Goal: Task Accomplishment & Management: Complete application form

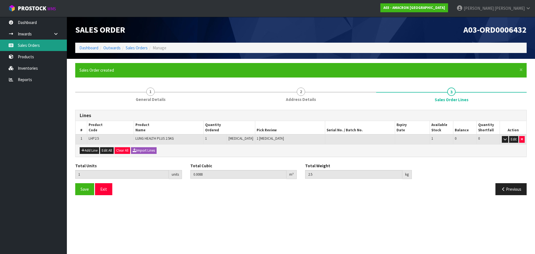
click at [34, 41] on link "Sales Orders" at bounding box center [33, 45] width 67 height 11
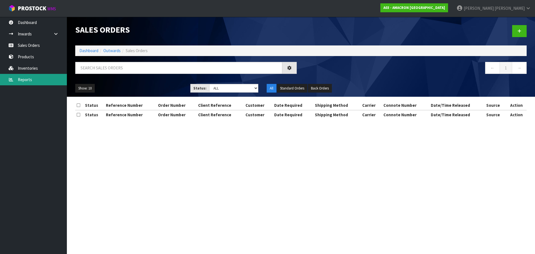
click at [34, 79] on link "Reports" at bounding box center [33, 79] width 67 height 11
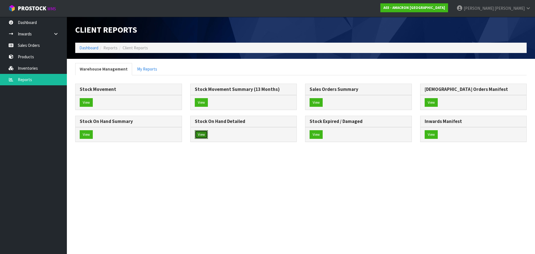
click at [200, 132] on button "View" at bounding box center [201, 134] width 13 height 9
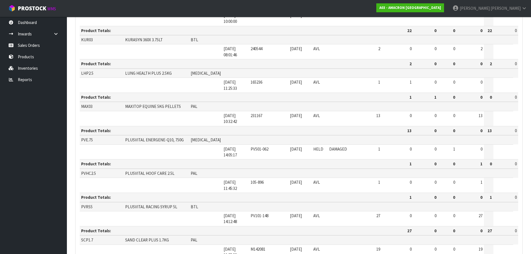
scroll to position [164, 0]
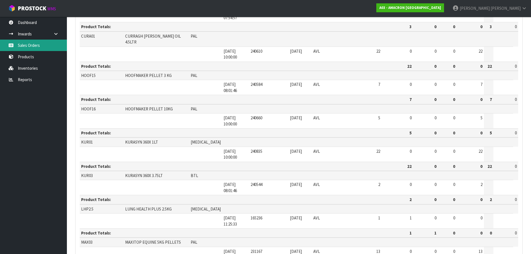
click at [30, 42] on link "Sales Orders" at bounding box center [33, 45] width 67 height 11
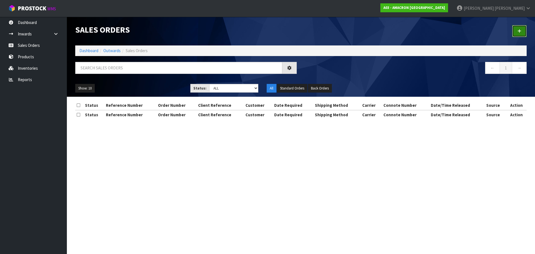
click at [521, 32] on link at bounding box center [519, 31] width 14 height 12
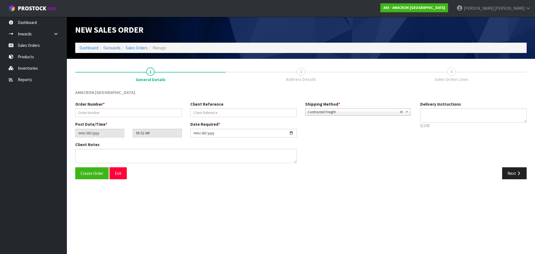
click at [119, 107] on div "Order Number *" at bounding box center [128, 109] width 115 height 16
click at [114, 113] on input "text" at bounding box center [128, 112] width 107 height 9
type input "009760"
drag, startPoint x: 514, startPoint y: 176, endPoint x: 93, endPoint y: 100, distance: 427.4
click at [514, 176] on button "Next" at bounding box center [514, 173] width 25 height 12
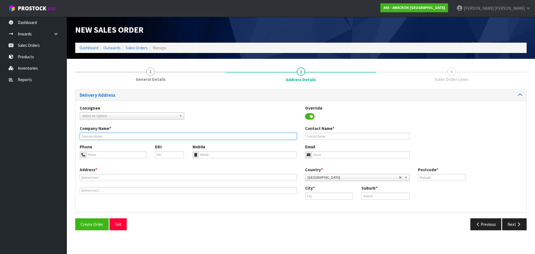
click at [100, 135] on input "text" at bounding box center [188, 136] width 217 height 7
paste input "[PERSON_NAME]"
type input "[PERSON_NAME]"
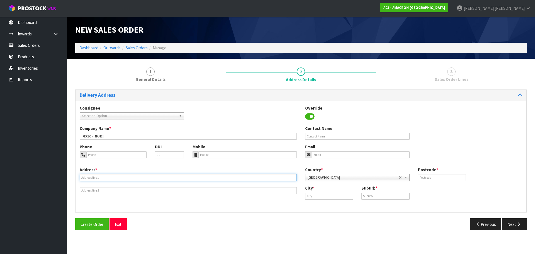
click at [99, 179] on input "text" at bounding box center [188, 177] width 217 height 7
paste input "[STREET_ADDRESS]"
type input "[STREET_ADDRESS]"
click at [342, 198] on input "text" at bounding box center [329, 195] width 48 height 7
paste input "Apiti"
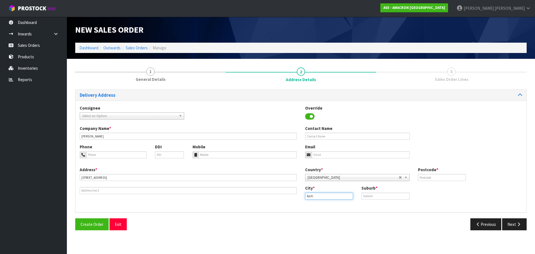
type input "Apiti"
click at [404, 197] on input "text" at bounding box center [385, 195] width 48 height 7
paste input "APITI"
type input "APITI"
click at [440, 178] on input "text" at bounding box center [442, 177] width 48 height 7
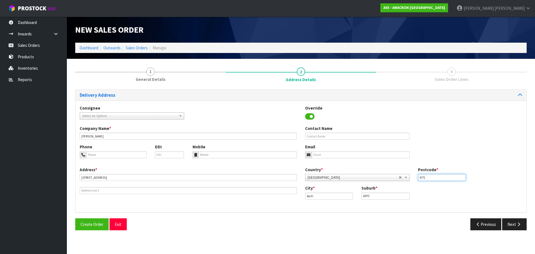
type input "4771"
drag, startPoint x: 97, startPoint y: 157, endPoint x: 104, endPoint y: 162, distance: 8.8
click at [97, 157] on input "tel" at bounding box center [116, 154] width 60 height 7
click at [107, 157] on input "tel" at bounding box center [116, 154] width 60 height 7
paste input "+ [PHONE_NUMBER]"
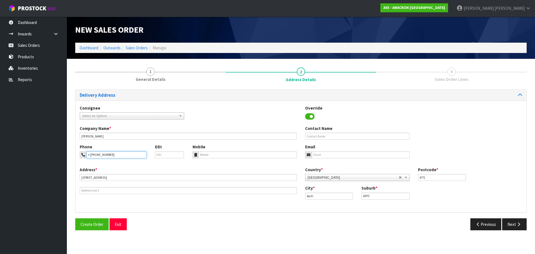
type input "+ [PHONE_NUMBER]"
click at [221, 160] on div "Phone + [PHONE_NUMBER] DDI Mobile Email" at bounding box center [300, 155] width 451 height 23
click at [222, 156] on input "tel" at bounding box center [247, 154] width 99 height 7
paste input "+ [PHONE_NUMBER]"
type input "+ [PHONE_NUMBER]"
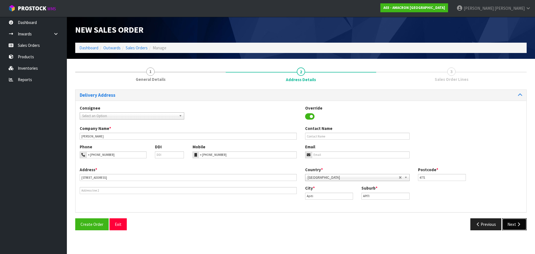
drag, startPoint x: 512, startPoint y: 224, endPoint x: 387, endPoint y: 211, distance: 125.5
click at [512, 224] on button "Next" at bounding box center [514, 224] width 25 height 12
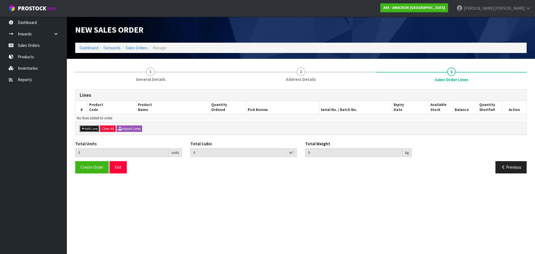
drag, startPoint x: 91, startPoint y: 129, endPoint x: 95, endPoint y: 124, distance: 5.5
click at [92, 128] on button "Add Line" at bounding box center [89, 128] width 19 height 7
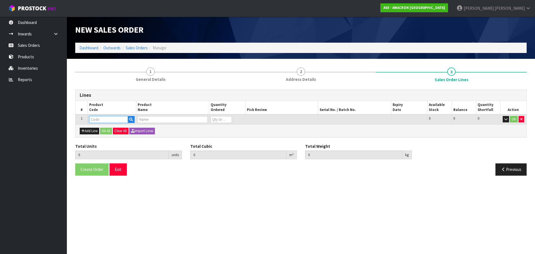
click at [96, 119] on input "text" at bounding box center [108, 119] width 39 height 7
type input "HOOF"
click at [98, 136] on strong "HOOF" at bounding box center [100, 136] width 11 height 5
type input "HOOF16"
type input "0.000000"
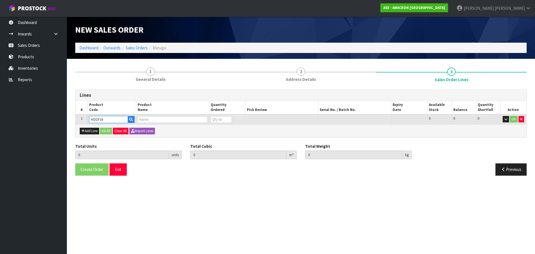
type input "0.000"
type input "HOOFMAKER PELLET 10KG"
type input "0"
click at [218, 121] on input "0" at bounding box center [221, 119] width 21 height 7
type input "0"
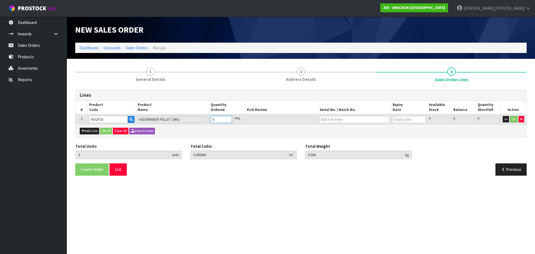
type input "0"
type input "1"
type input "0.022707"
type input "10.5"
type input "1"
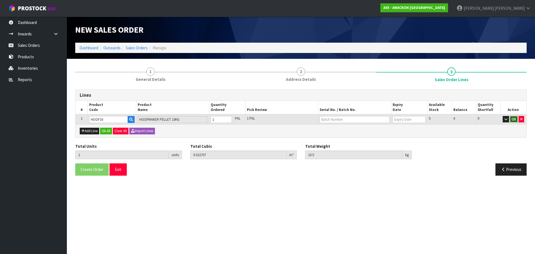
click at [515, 116] on button "OK" at bounding box center [514, 119] width 8 height 7
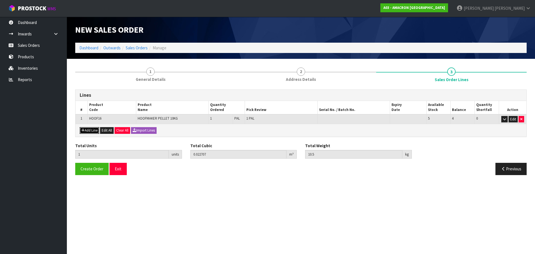
click at [89, 131] on button "Add Line" at bounding box center [89, 130] width 19 height 7
type input "0"
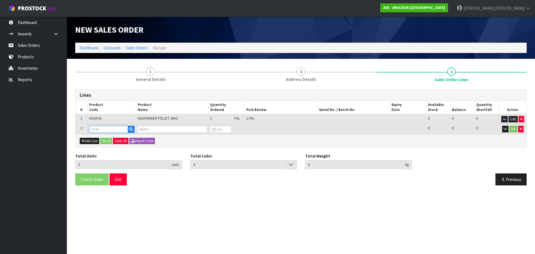
click at [93, 127] on input "text" at bounding box center [108, 129] width 39 height 7
type input "AP"
click at [112, 138] on link "AP PLE CIDER VINEGAR 5L" at bounding box center [117, 139] width 57 height 8
type input "APPLE CIDER VINEGAR 5L"
type input "1"
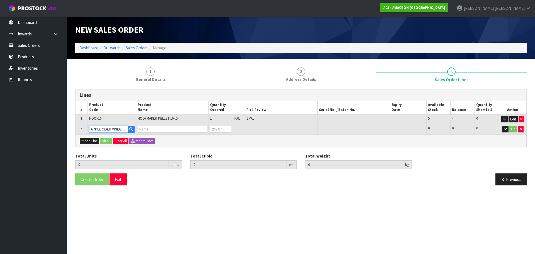
type input "0.022707"
type input "10.5"
type input "APPLE CIDER VINEGAR 5L"
type input "0"
click at [218, 127] on input "0" at bounding box center [220, 129] width 21 height 7
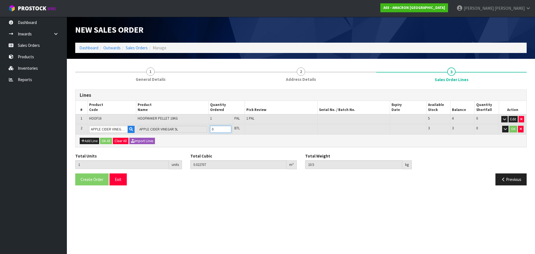
type input "0"
type input "2"
type input "0.02987"
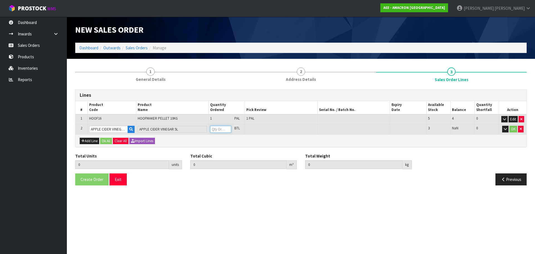
type input "15.85"
type input "1"
click at [514, 129] on button "OK" at bounding box center [513, 129] width 8 height 7
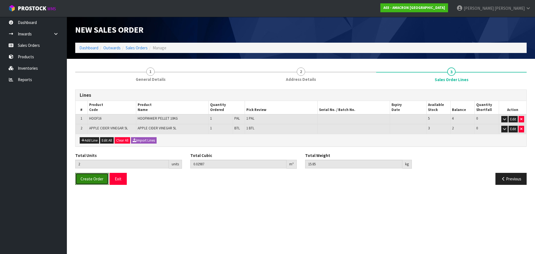
click at [85, 175] on button "Create Order" at bounding box center [91, 179] width 33 height 12
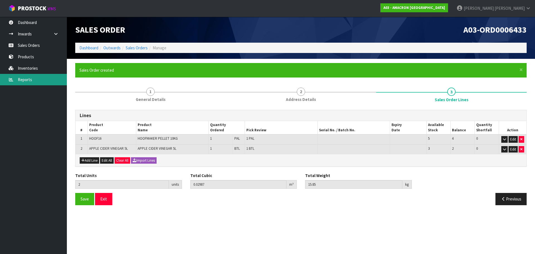
click at [35, 84] on link "Reports" at bounding box center [33, 79] width 67 height 11
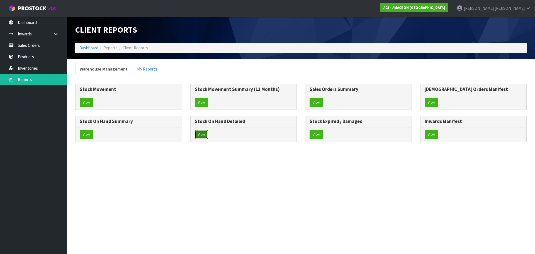
click at [203, 138] on button "View" at bounding box center [201, 134] width 13 height 9
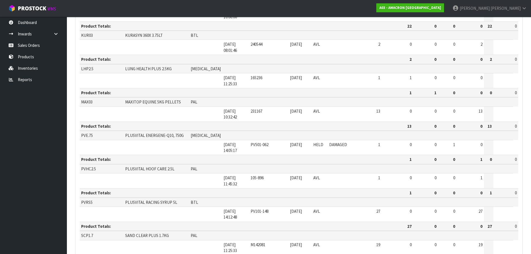
scroll to position [306, 0]
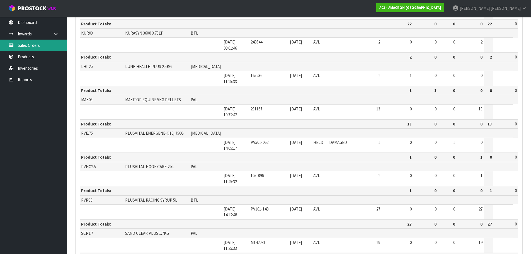
click at [26, 41] on link "Sales Orders" at bounding box center [33, 45] width 67 height 11
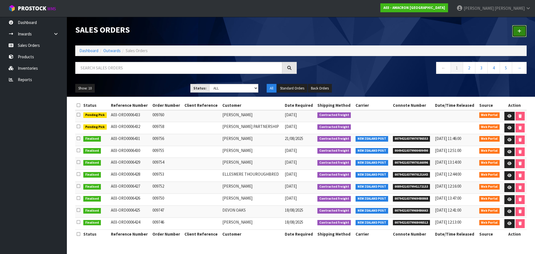
click at [521, 27] on link at bounding box center [519, 31] width 14 height 12
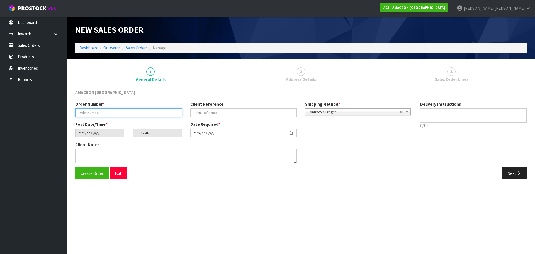
click at [121, 110] on input "text" at bounding box center [128, 112] width 107 height 9
type input "009761"
click at [520, 174] on icon "button" at bounding box center [518, 173] width 5 height 4
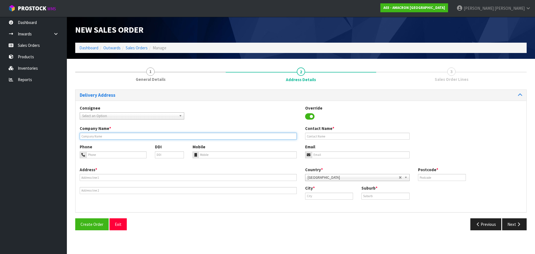
click at [129, 133] on input "text" at bounding box center [188, 136] width 217 height 7
drag, startPoint x: 136, startPoint y: 132, endPoint x: 136, endPoint y: 135, distance: 3.1
click at [136, 133] on div "Company Name *" at bounding box center [187, 132] width 225 height 14
click at [136, 135] on input "text" at bounding box center [188, 136] width 217 height 7
paste input "[PERSON_NAME]"
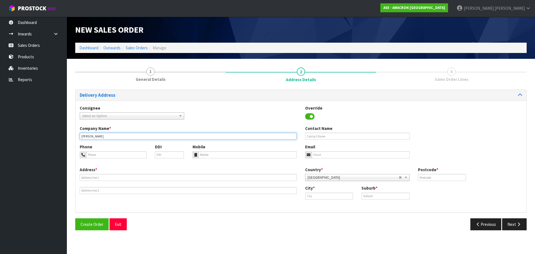
type input "[PERSON_NAME]"
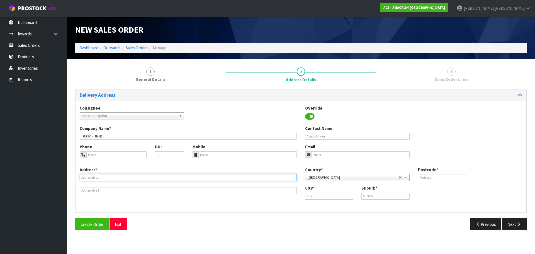
drag, startPoint x: 127, startPoint y: 180, endPoint x: 130, endPoint y: 178, distance: 3.4
click at [127, 180] on input "text" at bounding box center [188, 177] width 217 height 7
paste input "[STREET_ADDRESS]"
type input "[STREET_ADDRESS]"
click at [328, 197] on input "text" at bounding box center [329, 195] width 48 height 7
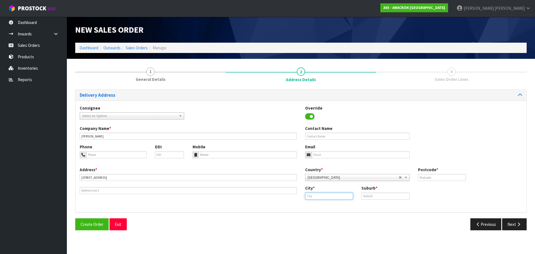
paste input "Waikuku"
type input "Waikuku"
drag, startPoint x: 383, startPoint y: 197, endPoint x: 397, endPoint y: 195, distance: 14.7
click at [383, 197] on input "text" at bounding box center [385, 195] width 48 height 7
paste input "WAIKUKU"
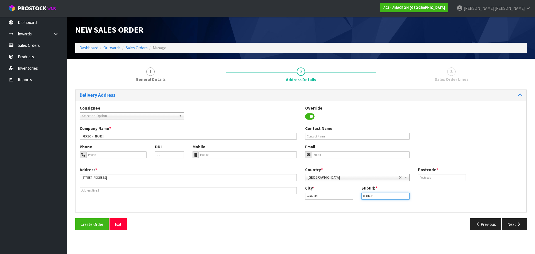
type input "WAIKUKU"
click at [435, 177] on input "text" at bounding box center [442, 177] width 48 height 7
type input "7473"
drag, startPoint x: 144, startPoint y: 154, endPoint x: 158, endPoint y: 154, distance: 14.2
click at [144, 154] on input "tel" at bounding box center [116, 154] width 60 height 7
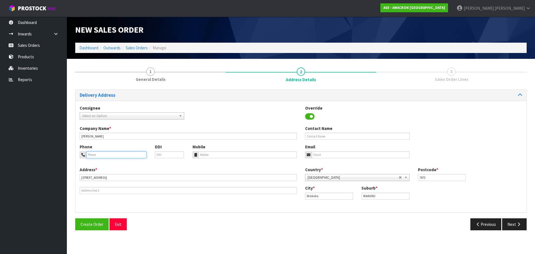
paste input "+ [PHONE_NUMBER]"
type input "+ [PHONE_NUMBER]"
drag, startPoint x: 206, startPoint y: 157, endPoint x: 218, endPoint y: 159, distance: 12.0
click at [206, 157] on input "tel" at bounding box center [247, 154] width 99 height 7
paste input "+ [PHONE_NUMBER]"
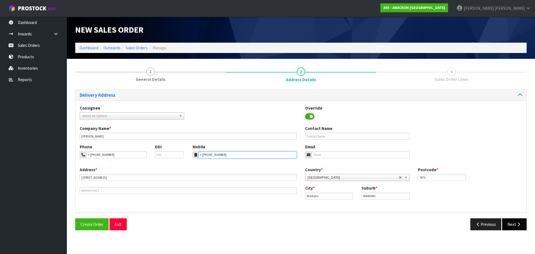
type input "+ [PHONE_NUMBER]"
click at [512, 224] on button "Next" at bounding box center [514, 224] width 25 height 12
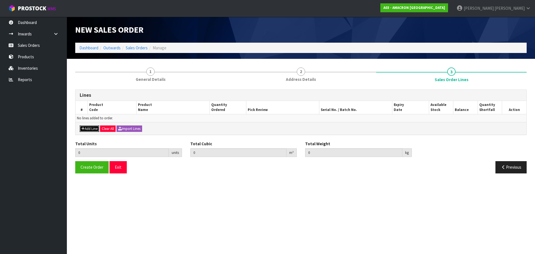
click at [92, 126] on button "Add Line" at bounding box center [89, 128] width 19 height 7
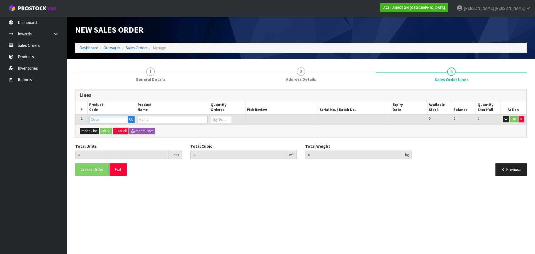
click at [101, 117] on input "text" at bounding box center [108, 119] width 39 height 7
type input "PVRS"
click at [108, 129] on link "PVRS 5" at bounding box center [111, 129] width 44 height 8
type input "PVRS5"
type input "0.000000"
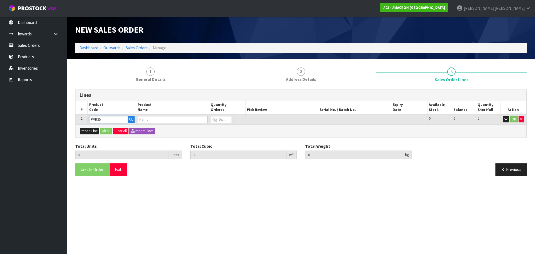
type input "0.000"
type input "PLUSVITAL RACING SYRUP 5L"
type input "0"
click at [218, 119] on input "0" at bounding box center [221, 119] width 21 height 7
type input "0"
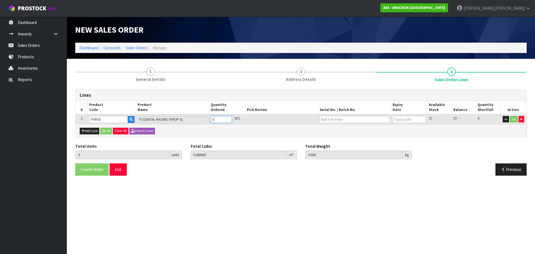
type input "0"
type input "2"
type input "0.01914"
type input "13"
type input "2"
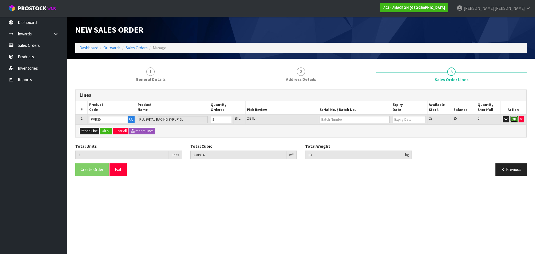
click at [513, 122] on button "OK" at bounding box center [514, 119] width 8 height 7
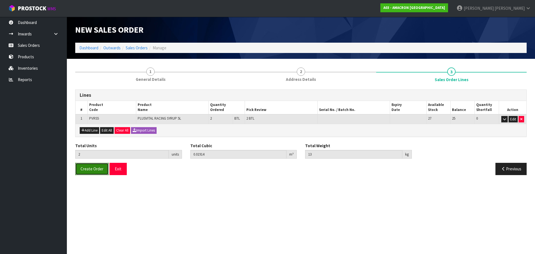
drag, startPoint x: 93, startPoint y: 163, endPoint x: 96, endPoint y: 168, distance: 5.7
click at [93, 167] on button "Create Order" at bounding box center [91, 169] width 33 height 12
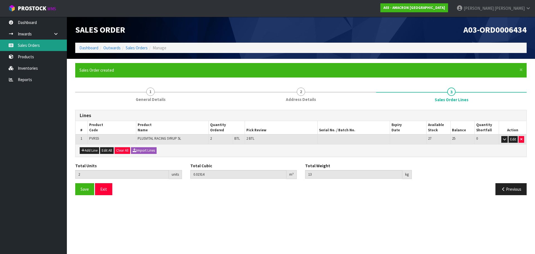
click at [28, 43] on link "Sales Orders" at bounding box center [33, 45] width 67 height 11
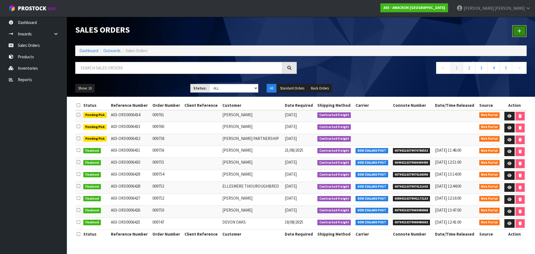
click at [517, 30] on icon at bounding box center [519, 31] width 4 height 4
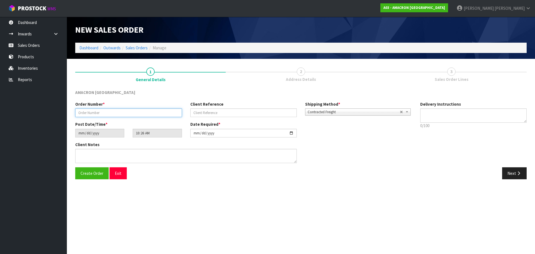
drag, startPoint x: 127, startPoint y: 112, endPoint x: 123, endPoint y: 112, distance: 3.6
click at [127, 112] on input "text" at bounding box center [128, 112] width 107 height 9
type input "009762"
drag, startPoint x: 514, startPoint y: 162, endPoint x: 511, endPoint y: 181, distance: 18.8
click at [514, 163] on div "Order Number * 009762 Client Reference Shipping Method * Pickup Contracted Frei…" at bounding box center [301, 134] width 460 height 66
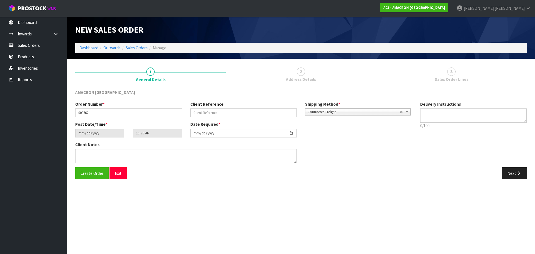
click at [511, 181] on div "Create Order Exit Next" at bounding box center [301, 175] width 460 height 16
click at [512, 175] on button "Next" at bounding box center [514, 173] width 25 height 12
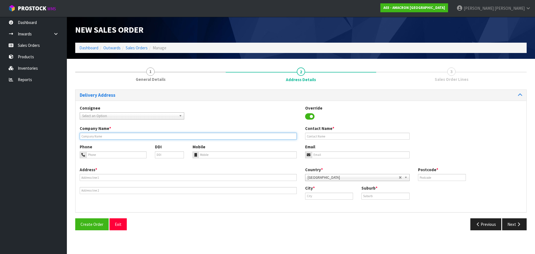
click at [101, 135] on input "text" at bounding box center [188, 136] width 217 height 7
click at [138, 137] on input "text" at bounding box center [188, 136] width 217 height 7
paste input "[PERSON_NAME] FARMS"
type input "[PERSON_NAME] FARMS"
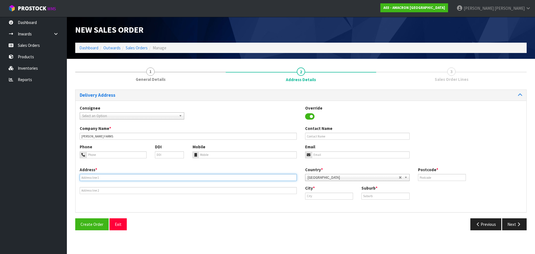
click at [161, 177] on input "text" at bounding box center [188, 177] width 217 height 7
paste input "[PERSON_NAME] & [PERSON_NAME] [STREET_ADDRESS]"
type input "[PERSON_NAME] & [PERSON_NAME] [STREET_ADDRESS]"
click at [103, 161] on div "Phone DDI" at bounding box center [131, 153] width 113 height 18
click at [105, 159] on div "Phone DDI" at bounding box center [131, 153] width 113 height 18
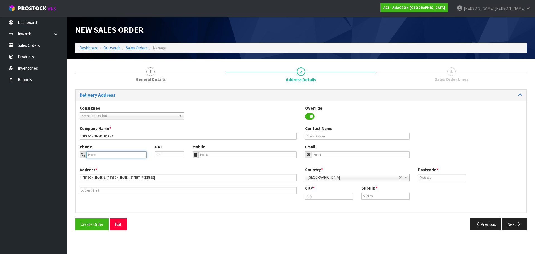
click at [110, 153] on input "tel" at bounding box center [116, 154] width 60 height 7
paste input "0273557721"
type input "0273557721"
click at [212, 155] on input "tel" at bounding box center [247, 154] width 99 height 7
paste input "0273557721"
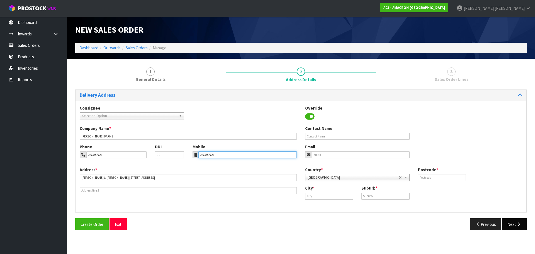
type input "0273557721"
drag, startPoint x: 318, startPoint y: 195, endPoint x: 335, endPoint y: 195, distance: 17.3
click at [323, 195] on input "text" at bounding box center [329, 195] width 48 height 7
paste input "[GEOGRAPHIC_DATA]"
type input "[GEOGRAPHIC_DATA]"
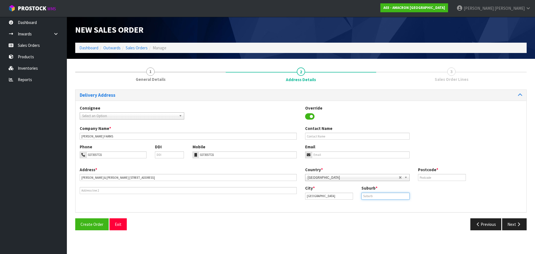
drag, startPoint x: 375, startPoint y: 195, endPoint x: 380, endPoint y: 195, distance: 5.3
click at [375, 195] on input "text" at bounding box center [385, 195] width 48 height 7
paste input "[GEOGRAPHIC_DATA]"
type input "[GEOGRAPHIC_DATA]"
click at [435, 183] on div "Country * [GEOGRAPHIC_DATA] [GEOGRAPHIC_DATA] [GEOGRAPHIC_DATA] [GEOGRAPHIC_DAT…" at bounding box center [413, 176] width 225 height 18
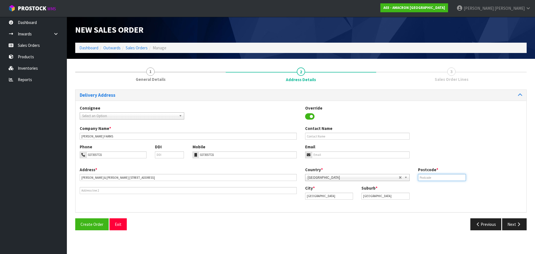
drag, startPoint x: 438, startPoint y: 175, endPoint x: 436, endPoint y: 178, distance: 3.2
click at [438, 177] on input "text" at bounding box center [442, 177] width 48 height 7
type input "5"
type input "4473"
click at [513, 222] on button "Next" at bounding box center [514, 224] width 25 height 12
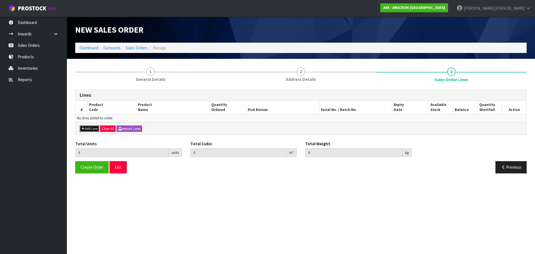
click at [89, 131] on button "Add Line" at bounding box center [89, 128] width 19 height 7
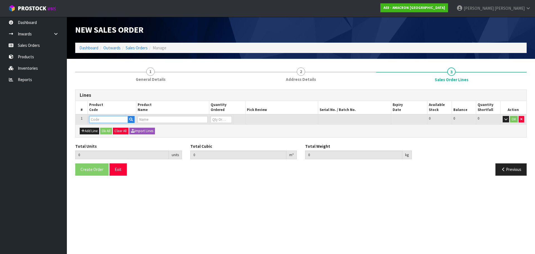
click at [100, 119] on input "text" at bounding box center [108, 119] width 39 height 7
type input "HOOF"
click at [118, 133] on link "HOOF 16" at bounding box center [111, 137] width 44 height 8
type input "HOOF16"
type input "0.000000"
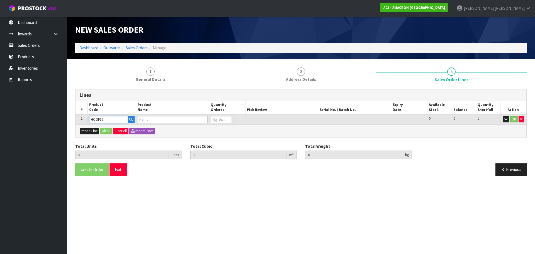
type input "0.000"
type input "HOOFMAKER PELLET 10KG"
type input "0"
click at [223, 119] on input "0" at bounding box center [221, 119] width 21 height 7
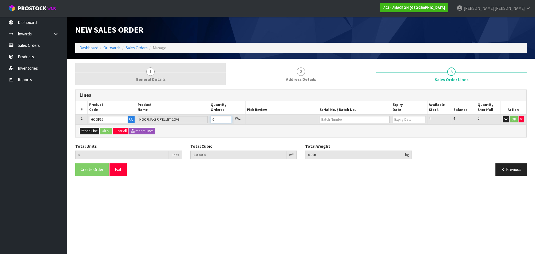
type input "0"
type input "1"
type input "0.022707"
type input "10.5"
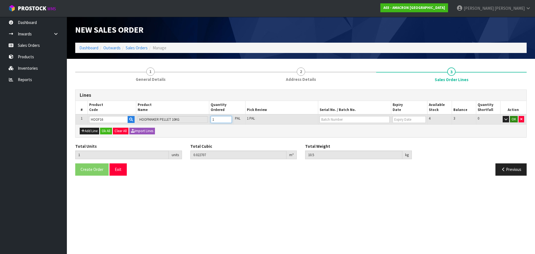
type input "1"
click at [510, 118] on button "OK" at bounding box center [514, 119] width 8 height 7
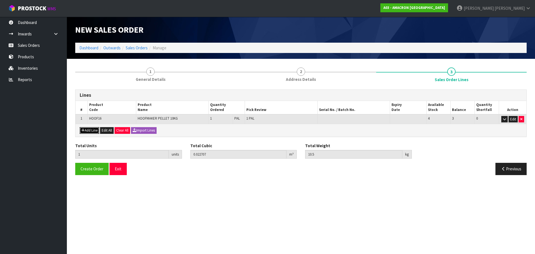
click at [88, 127] on button "Add Line" at bounding box center [89, 130] width 19 height 7
type input "0"
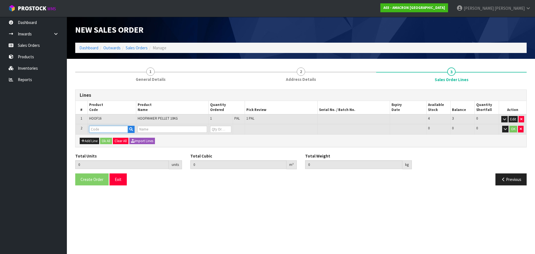
click at [93, 126] on input "text" at bounding box center [108, 129] width 39 height 7
type input "AP"
click at [107, 137] on link "AP PLE CIDER VINEGAR 5L" at bounding box center [117, 139] width 57 height 8
type input "APPLE CIDER VINEGAR 5L"
type input "1"
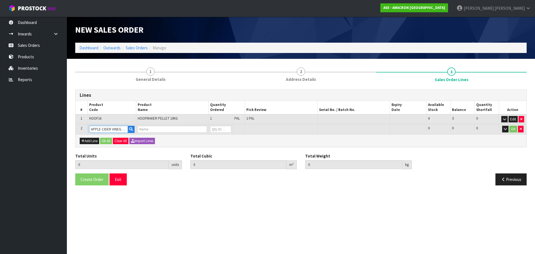
type input "0.022707"
type input "10.5"
type input "APPLE CIDER VINEGAR 5L"
type input "0"
click at [221, 129] on input "0" at bounding box center [220, 129] width 21 height 7
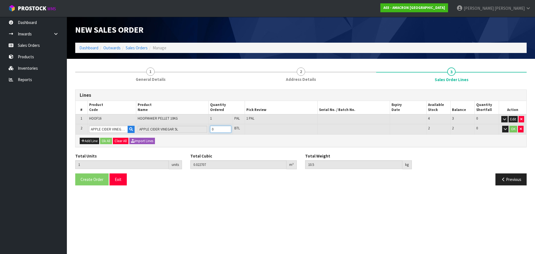
type input "0"
type input "2"
type input "0.02987"
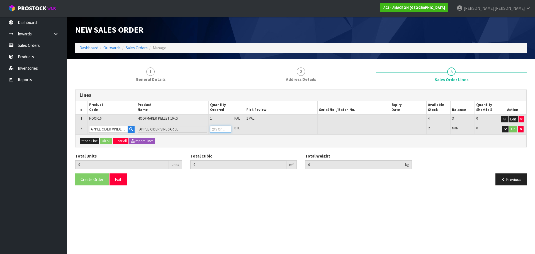
type input "15.85"
type input "1"
click at [511, 128] on button "OK" at bounding box center [513, 129] width 8 height 7
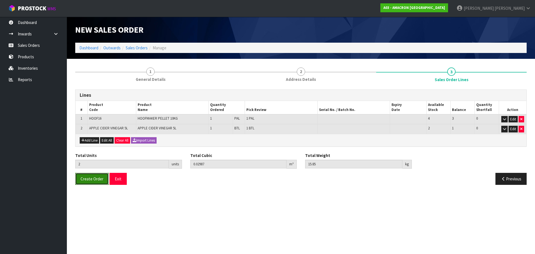
click at [91, 175] on button "Create Order" at bounding box center [91, 179] width 33 height 12
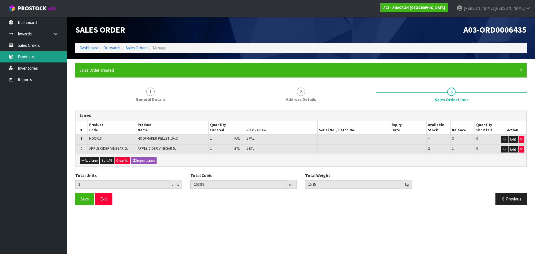
click at [35, 51] on link "Products" at bounding box center [33, 56] width 67 height 11
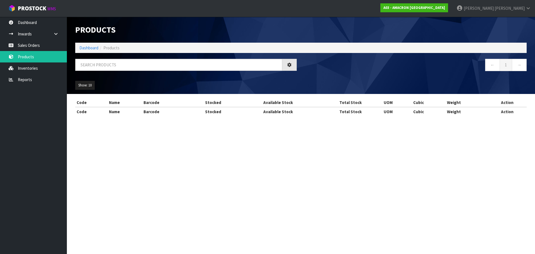
click at [38, 47] on div "Products Import Products Drop file here to import csv template Dashboard Produc…" at bounding box center [267, 63] width 535 height 126
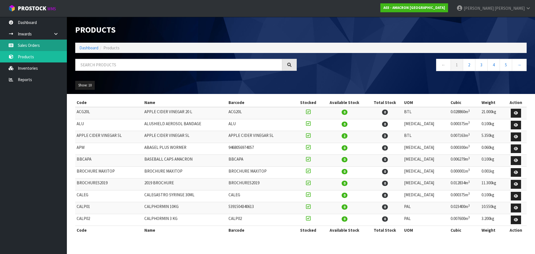
click at [38, 47] on link "Sales Orders" at bounding box center [33, 45] width 67 height 11
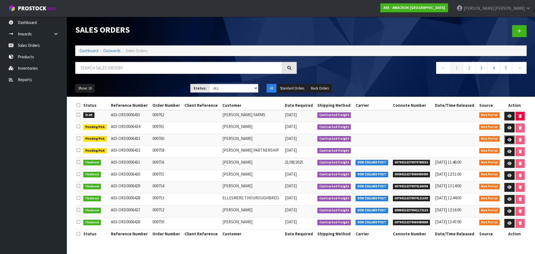
click at [512, 139] on link at bounding box center [509, 139] width 10 height 9
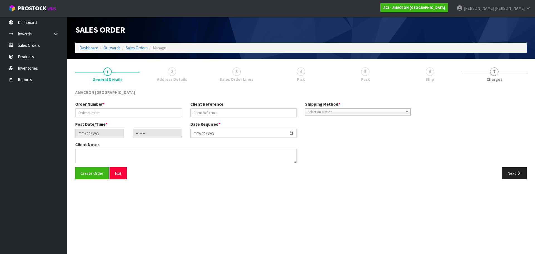
type input "009760"
type input "[DATE]"
type input "09:52:00.000"
type input "[DATE]"
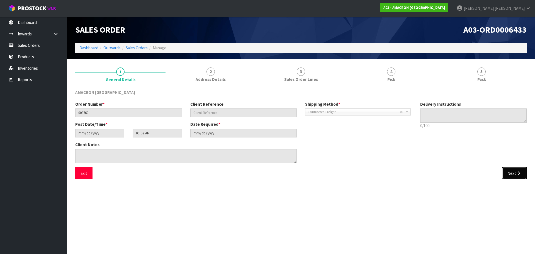
click at [509, 177] on button "Next" at bounding box center [514, 173] width 25 height 12
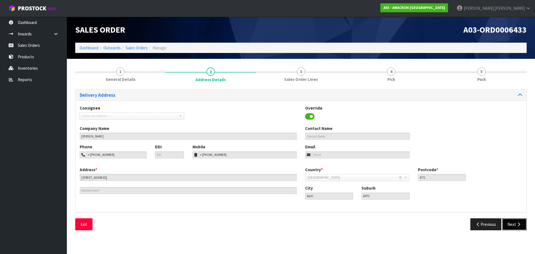
click at [510, 223] on button "Next" at bounding box center [514, 224] width 25 height 12
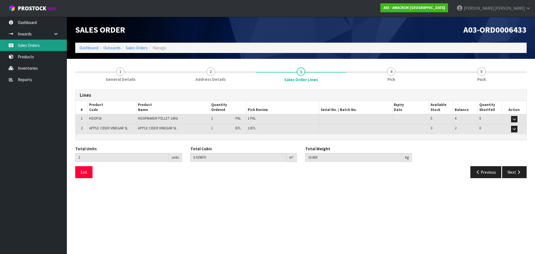
drag, startPoint x: 44, startPoint y: 46, endPoint x: 64, endPoint y: 45, distance: 20.4
click at [44, 46] on link "Sales Orders" at bounding box center [33, 45] width 67 height 11
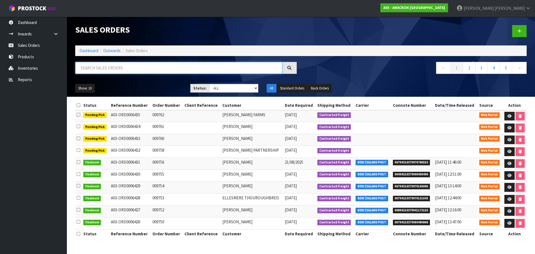
click at [91, 70] on input "text" at bounding box center [178, 68] width 207 height 12
click at [518, 28] on link at bounding box center [519, 31] width 14 height 12
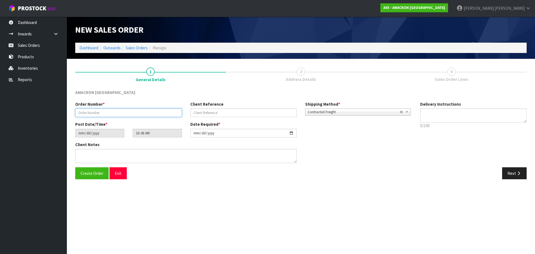
click at [91, 114] on input "text" at bounding box center [128, 112] width 107 height 9
type input "009763"
click at [512, 169] on button "Next" at bounding box center [514, 173] width 25 height 12
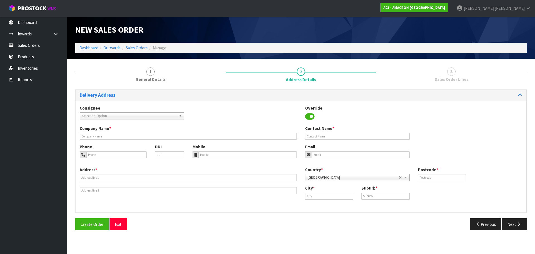
click at [133, 140] on div "Company Name * Contact Name *" at bounding box center [300, 134] width 451 height 18
click at [156, 139] on input "text" at bounding box center [188, 136] width 217 height 7
paste input "[PERSON_NAME]"
type input "[PERSON_NAME]"
click at [96, 175] on input "text" at bounding box center [188, 177] width 217 height 7
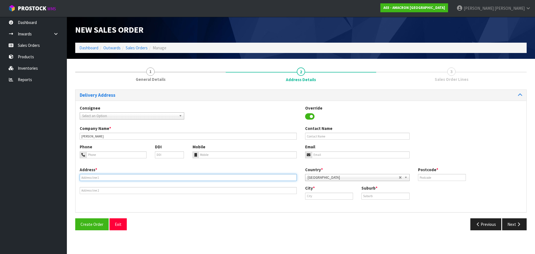
paste input "[STREET_ADDRESS]"
type input "[STREET_ADDRESS]"
click at [326, 193] on input "text" at bounding box center [329, 195] width 48 height 7
paste input "Hawera"
type input "Hawera"
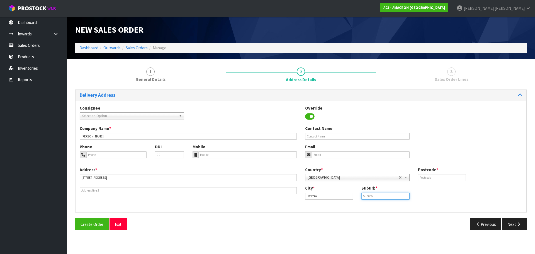
drag, startPoint x: 369, startPoint y: 194, endPoint x: 389, endPoint y: 195, distance: 20.1
click at [369, 194] on input "text" at bounding box center [385, 195] width 48 height 7
paste input "HAWERA"
type input "HAWERA"
click at [437, 181] on input "text" at bounding box center [442, 177] width 48 height 7
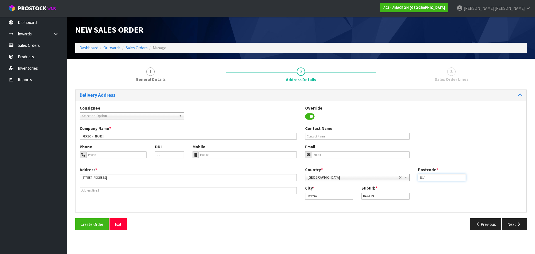
type input "4614"
click at [111, 151] on input "tel" at bounding box center [116, 154] width 60 height 7
paste input "+ [PHONE_NUMBER]"
type input "+ [PHONE_NUMBER]"
click at [218, 156] on input "tel" at bounding box center [247, 154] width 99 height 7
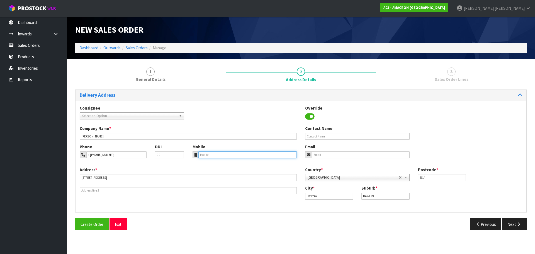
paste input "+ [PHONE_NUMBER]"
type input "+ [PHONE_NUMBER]"
click at [512, 223] on button "Next" at bounding box center [514, 224] width 25 height 12
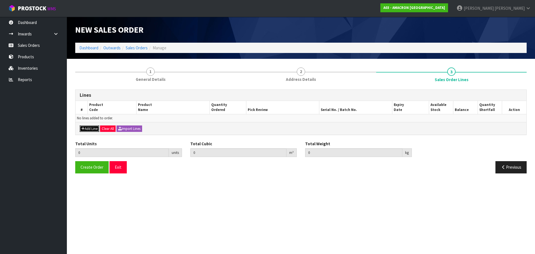
click at [88, 129] on button "Add Line" at bounding box center [89, 128] width 19 height 7
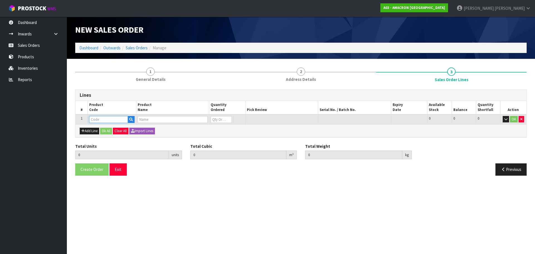
click at [97, 119] on input "text" at bounding box center [108, 119] width 39 height 7
type input "STR"
click at [108, 138] on link "STR I08" at bounding box center [111, 137] width 44 height 8
type input "STRI08"
type input "0.000000"
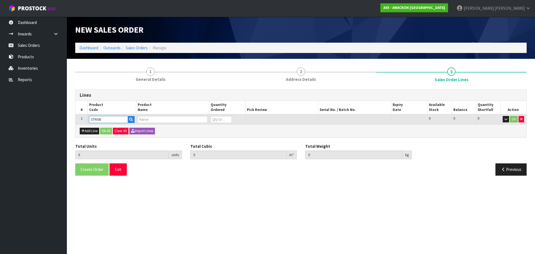
type input "0.000"
type input "STRIDE HA SOLUTION 3.75 LTR"
type input "0"
click at [216, 118] on input "0" at bounding box center [221, 119] width 21 height 7
type input "0"
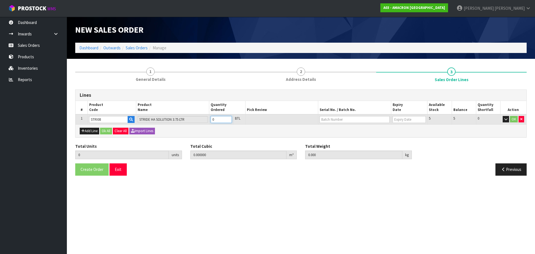
type input "0"
type input "1"
type input "0.010115"
type input "4.4"
type input "1"
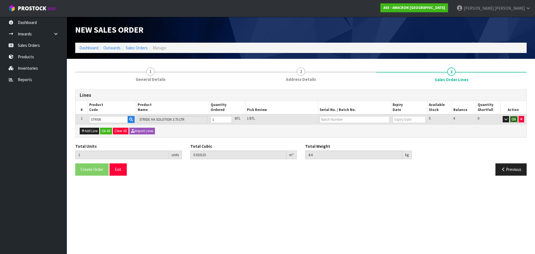
click at [514, 118] on button "OK" at bounding box center [514, 119] width 8 height 7
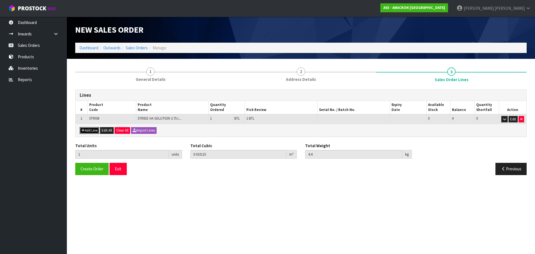
click at [94, 130] on button "Add Line" at bounding box center [89, 130] width 19 height 7
type input "0"
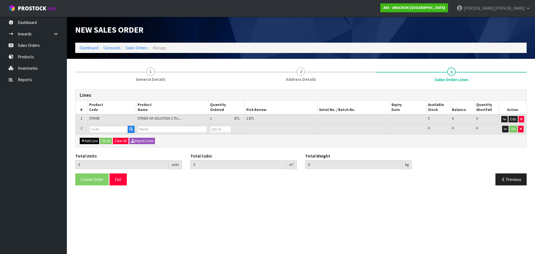
click at [102, 125] on td at bounding box center [111, 129] width 48 height 10
click at [102, 124] on td at bounding box center [111, 129] width 48 height 10
click at [98, 129] on input "text" at bounding box center [108, 129] width 39 height 7
type input "YPPU01"
type input "1"
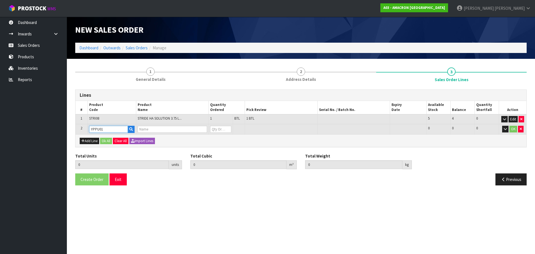
type input "0.010115"
type input "4.4"
type input "SUPE - IRON - CONTAINER TAPS"
type input "0"
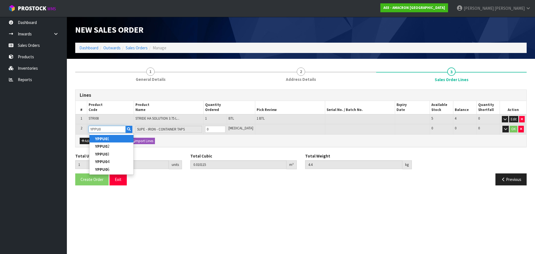
type input "YPPU06"
type input "30ML SYRUP TAPS"
type input "YPPU0"
type input "0"
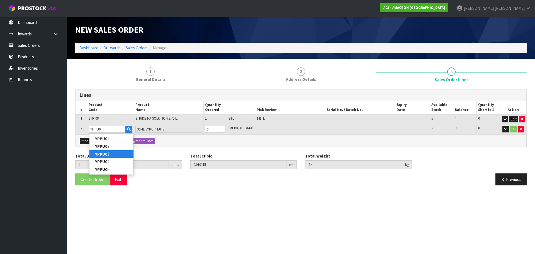
type input "0"
click at [114, 155] on link "YPPU0 3" at bounding box center [111, 154] width 44 height 8
type input "YPPU03"
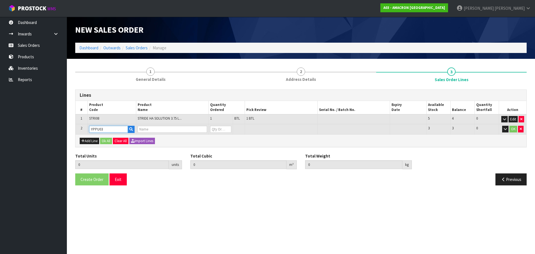
type input "1"
type input "0.010115"
type input "4.4"
type input "TAP FOR 10L DRUMS(60 ML TAP)"
type input "0"
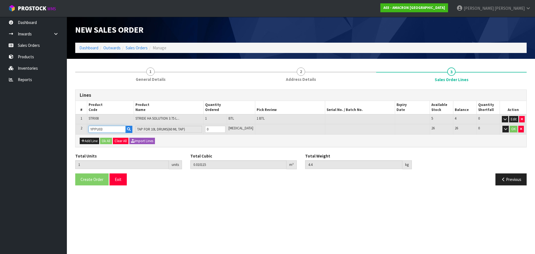
click at [103, 130] on input "YPPU03" at bounding box center [107, 129] width 37 height 7
type input "YPPU0"
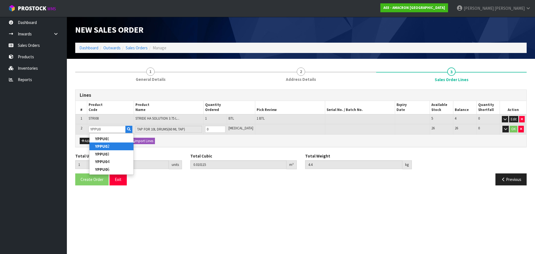
type input "0"
click at [108, 146] on link "YPPU0 2" at bounding box center [111, 146] width 44 height 8
type input "YPPU02"
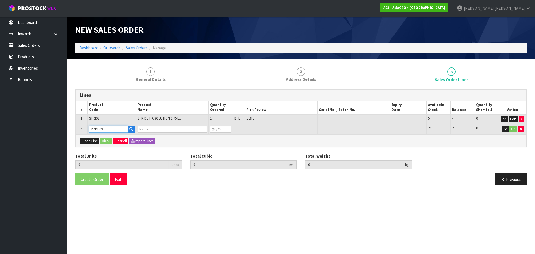
type input "1"
type input "0.010115"
type input "4.4"
type input "30ML 3.75LTR PUMP TOP"
type input "0"
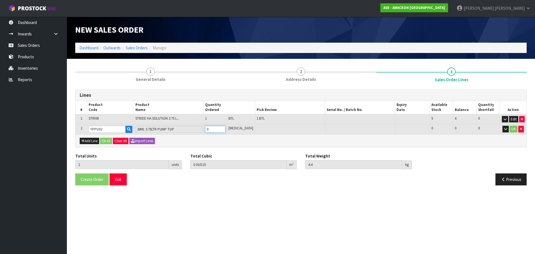
click at [219, 131] on input "0" at bounding box center [215, 129] width 20 height 7
type input "0"
type input "2"
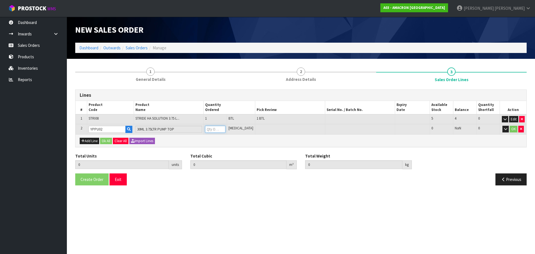
type input "0.013763"
type input "4.5"
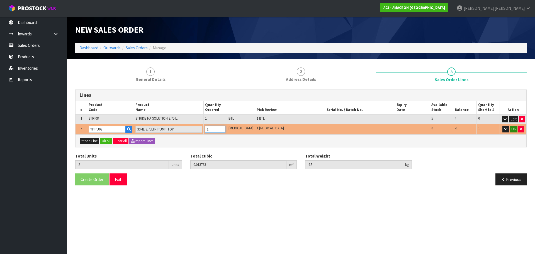
type input "1"
click at [512, 127] on button "OK" at bounding box center [513, 129] width 8 height 7
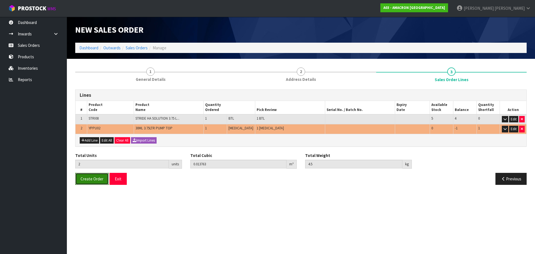
click at [97, 179] on span "Create Order" at bounding box center [91, 178] width 23 height 5
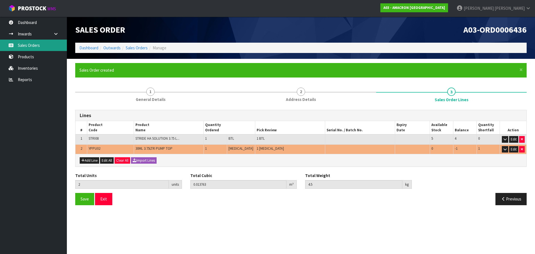
click at [38, 47] on link "Sales Orders" at bounding box center [33, 45] width 67 height 11
